Goal: Task Accomplishment & Management: Use online tool/utility

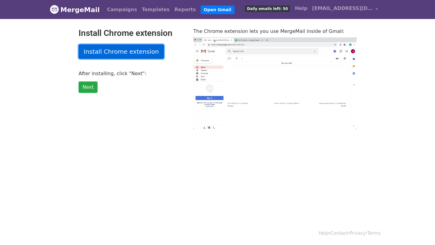
click at [94, 49] on link "Install Chrome extension" at bounding box center [121, 51] width 85 height 14
type input "21.79"
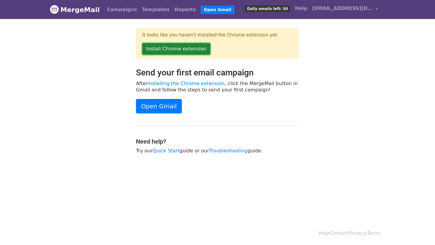
click at [174, 46] on link "Install Chrome extension" at bounding box center [176, 48] width 68 height 11
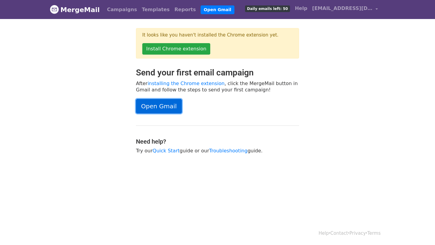
click at [150, 108] on link "Open Gmail" at bounding box center [159, 106] width 46 height 14
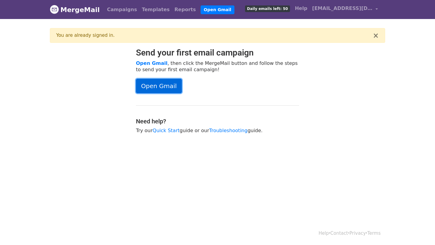
click at [147, 86] on link "Open Gmail" at bounding box center [159, 86] width 46 height 14
click at [203, 8] on link "Open Gmail" at bounding box center [218, 9] width 34 height 9
